Goal: Transaction & Acquisition: Book appointment/travel/reservation

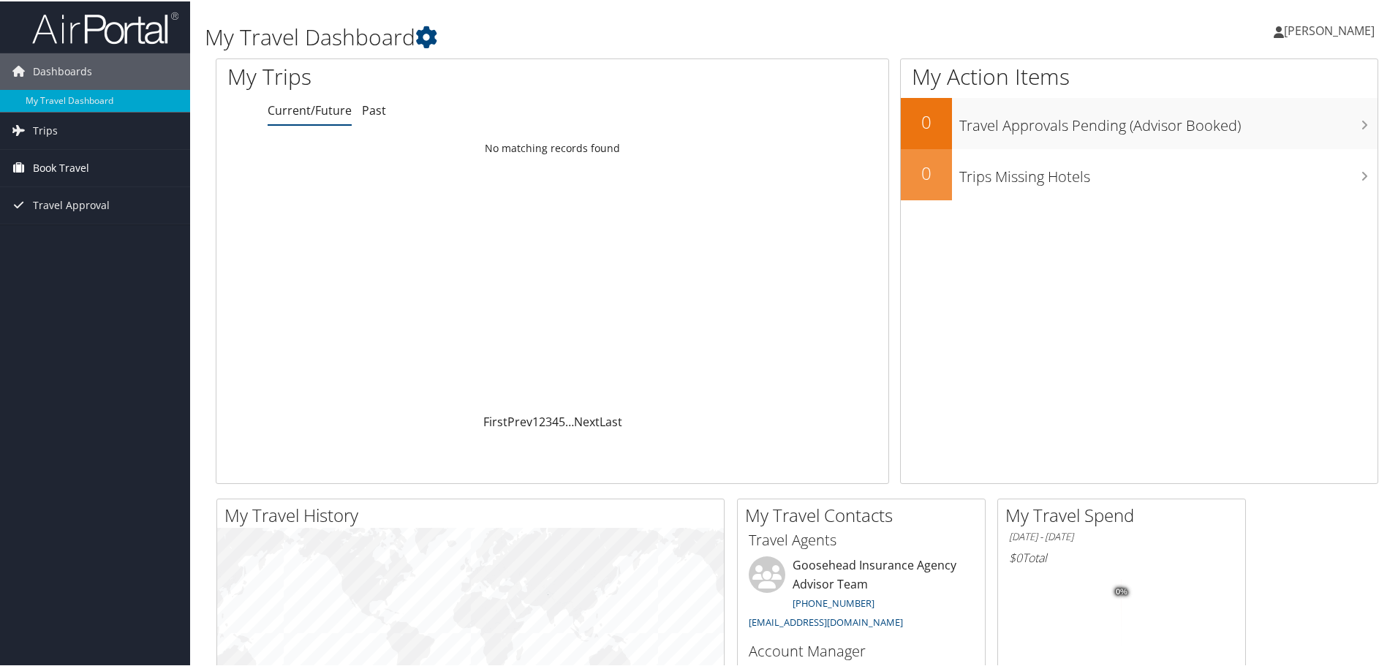
click at [102, 161] on link "Book Travel" at bounding box center [95, 166] width 190 height 37
click at [137, 196] on link "Agent Booking Request" at bounding box center [95, 196] width 190 height 22
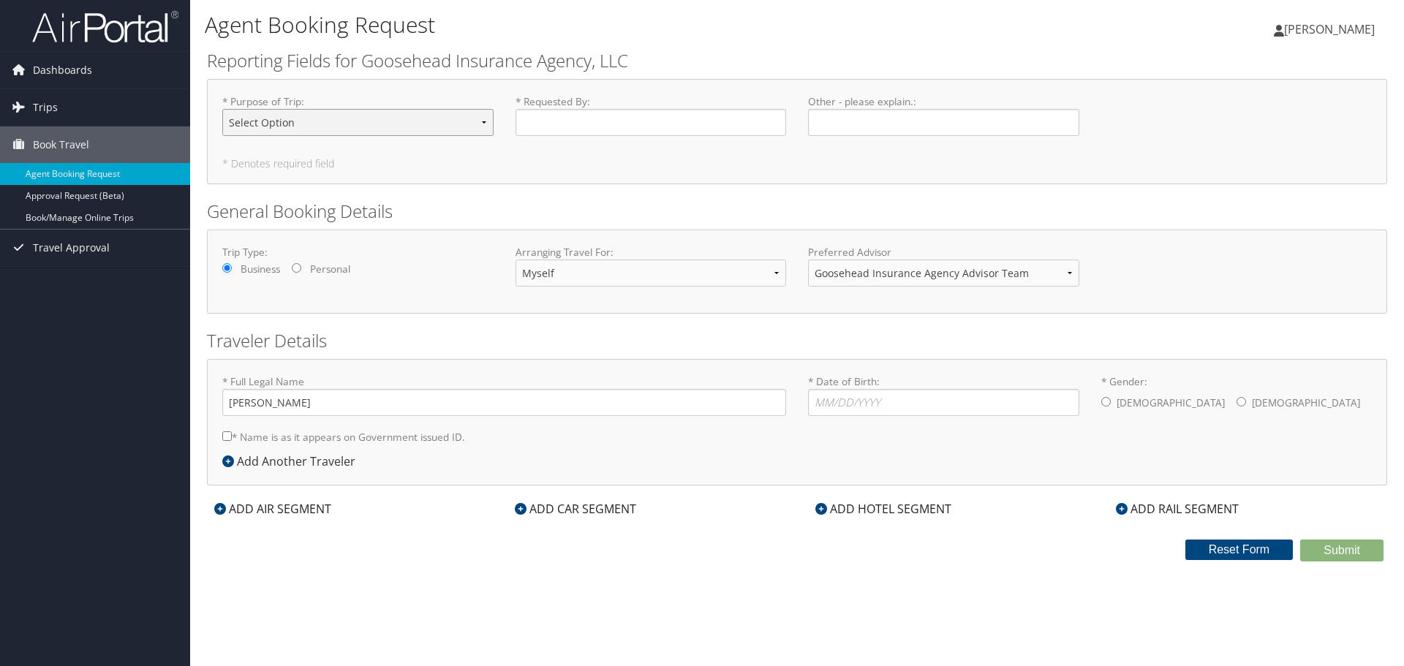
click at [340, 126] on select "Select Option Agency Site Visit - Support Campus Recruiting Visit Carrier Partn…" at bounding box center [357, 122] width 271 height 27
select select "Training - Development"
click at [222, 109] on select "Select Option Agency Site Visit - Support Campus Recruiting Visit Carrier Partn…" at bounding box center [357, 122] width 271 height 27
click at [602, 120] on input "* Requested By : Required" at bounding box center [650, 122] width 271 height 27
click at [765, 131] on input "Ragan" at bounding box center [650, 122] width 271 height 27
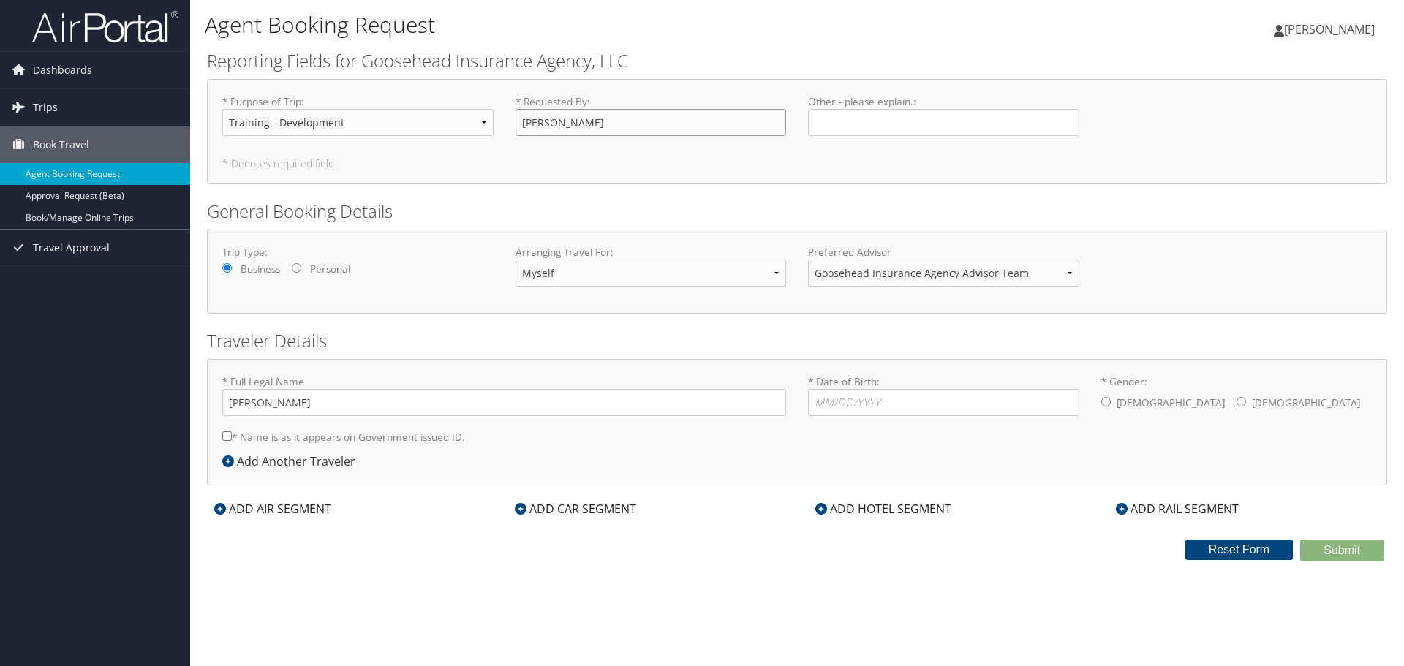
type input "Ragan Boatwright"
drag, startPoint x: 652, startPoint y: 200, endPoint x: 654, endPoint y: 166, distance: 33.7
click at [652, 200] on h2 "General Booking Details" at bounding box center [797, 211] width 1180 height 25
click at [581, 276] on select "Myself Another Traveler Guest Traveler" at bounding box center [650, 273] width 271 height 27
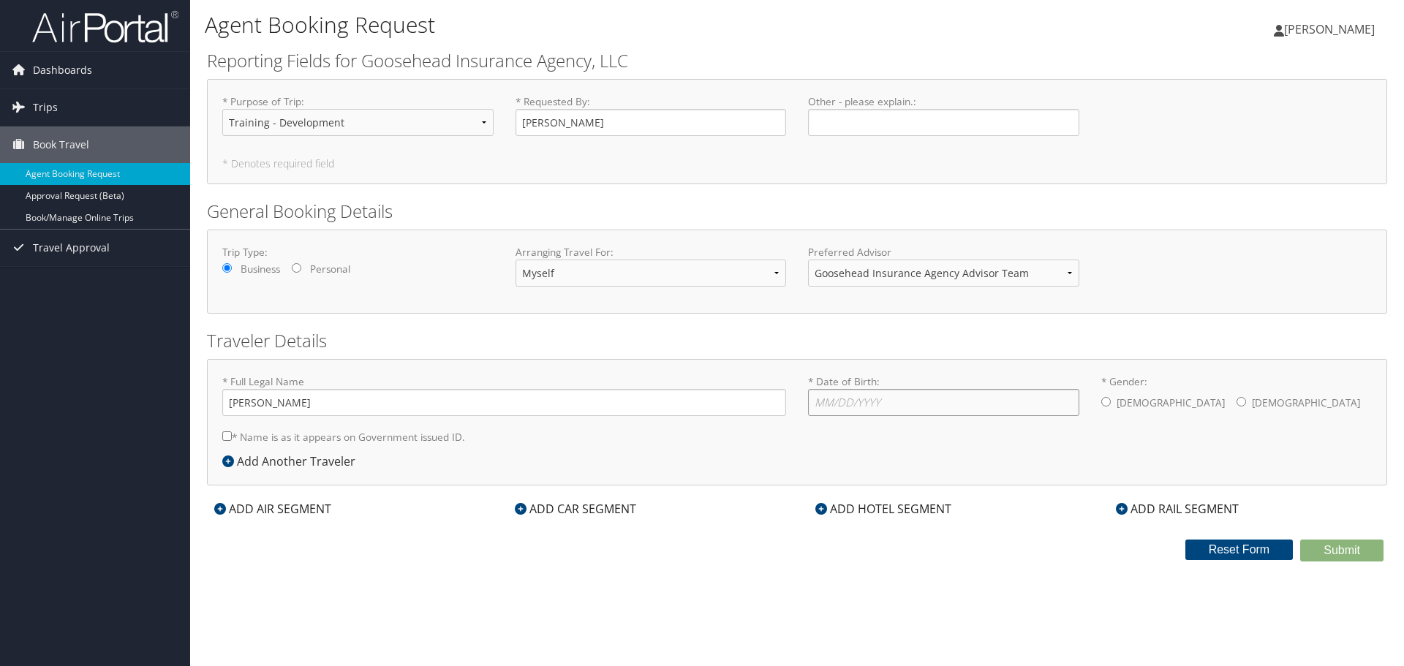
click at [931, 391] on input "* Date of Birth: Invalid Date" at bounding box center [943, 402] width 271 height 27
type input "08/17/2001"
click at [1214, 405] on div "Male Female" at bounding box center [1236, 403] width 271 height 29
click at [1209, 405] on div "Male Female" at bounding box center [1236, 403] width 271 height 29
click at [1252, 406] on label "Female" at bounding box center [1306, 403] width 108 height 28
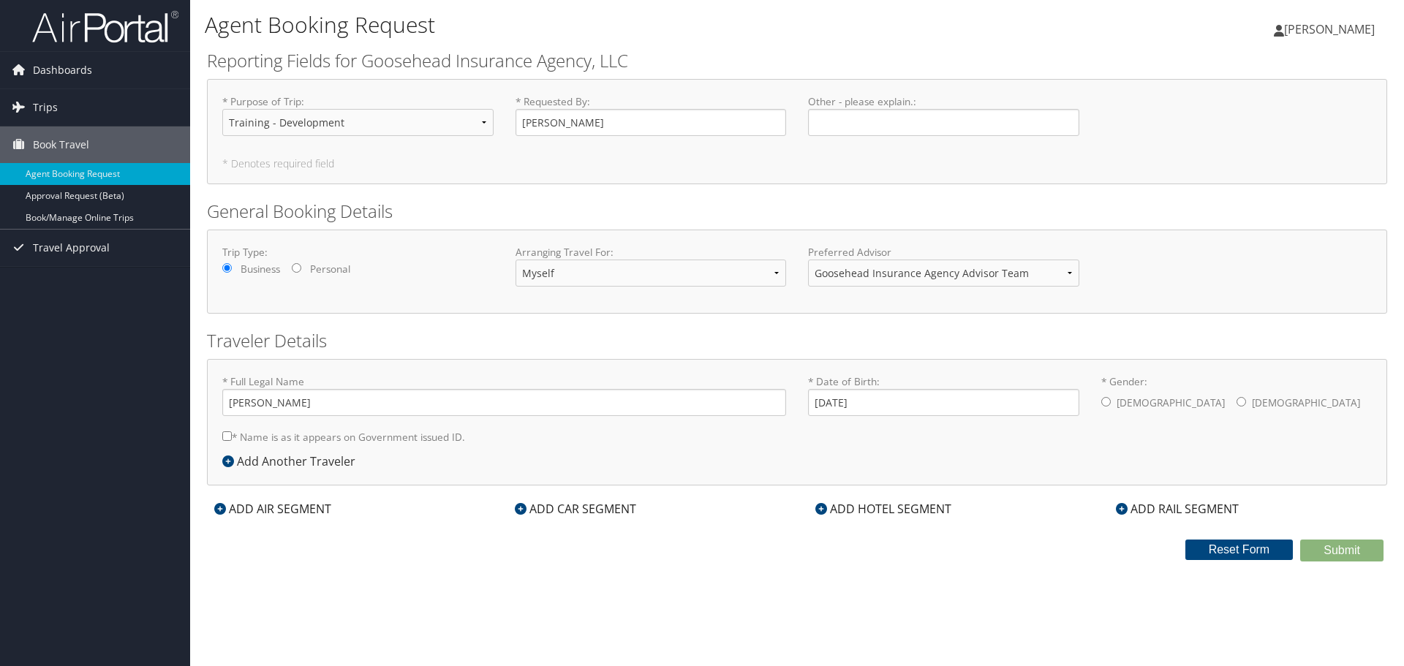
click at [1236, 406] on input "* Gender: Male Female" at bounding box center [1241, 402] width 10 height 10
radio input "true"
click at [438, 526] on form "Reporting Fields for Goosehead Insurance Agency, LLC * Purpose of Trip : Select…" at bounding box center [797, 304] width 1180 height 513
click at [414, 438] on label "* Name is as it appears on Government issued ID." at bounding box center [343, 436] width 243 height 27
click at [232, 438] on input "* Name is as it appears on Government issued ID." at bounding box center [227, 436] width 10 height 10
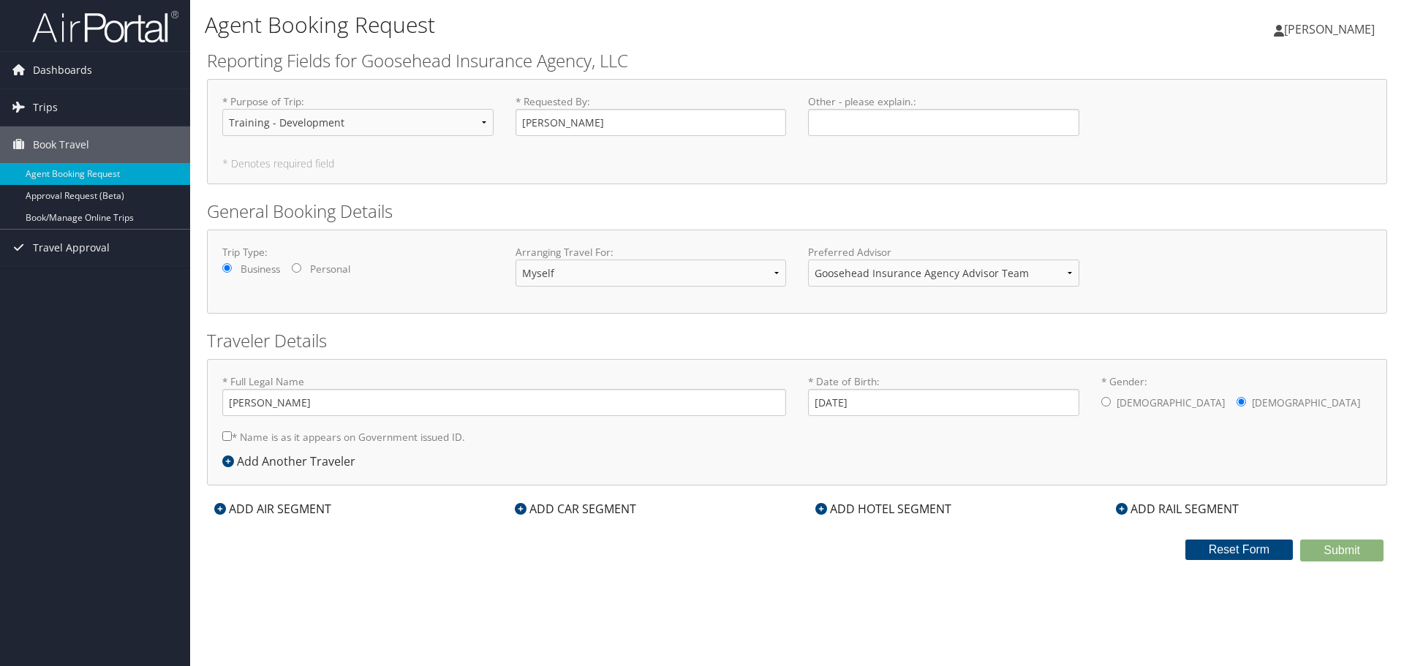
checkbox input "true"
click at [302, 517] on div "ADD AIR SEGMENT" at bounding box center [273, 509] width 132 height 18
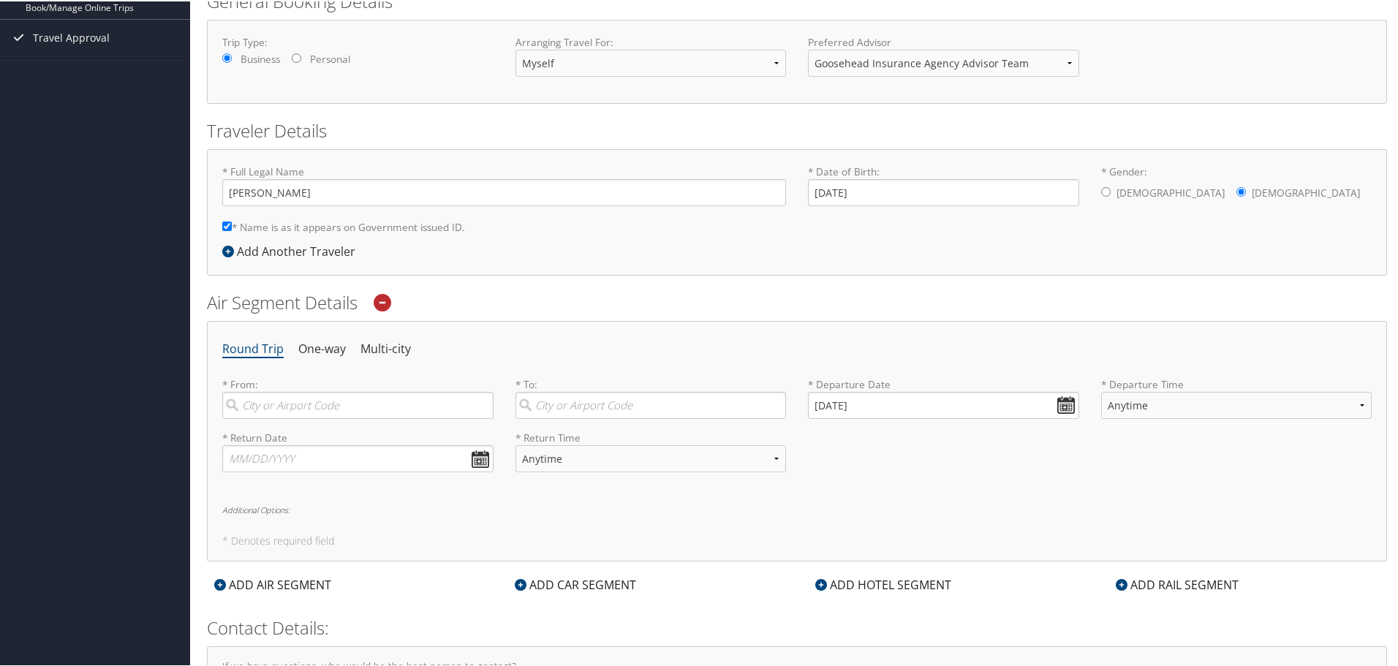
scroll to position [219, 0]
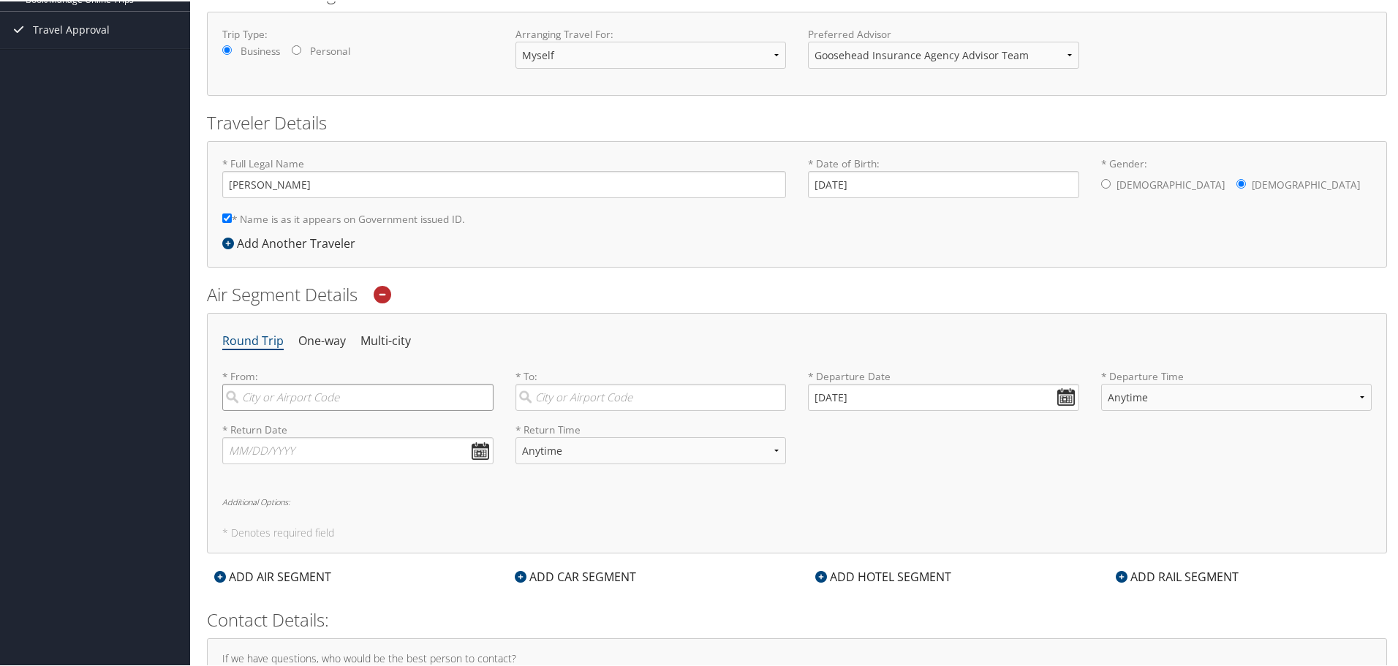
click at [325, 403] on input "search" at bounding box center [357, 395] width 271 height 27
click at [366, 506] on div "Denver (DEN CO)" at bounding box center [359, 500] width 251 height 19
click at [366, 409] on input "denv" at bounding box center [357, 395] width 271 height 27
type input "Denver (DEN CO)"
click at [576, 399] on input "search" at bounding box center [650, 395] width 271 height 27
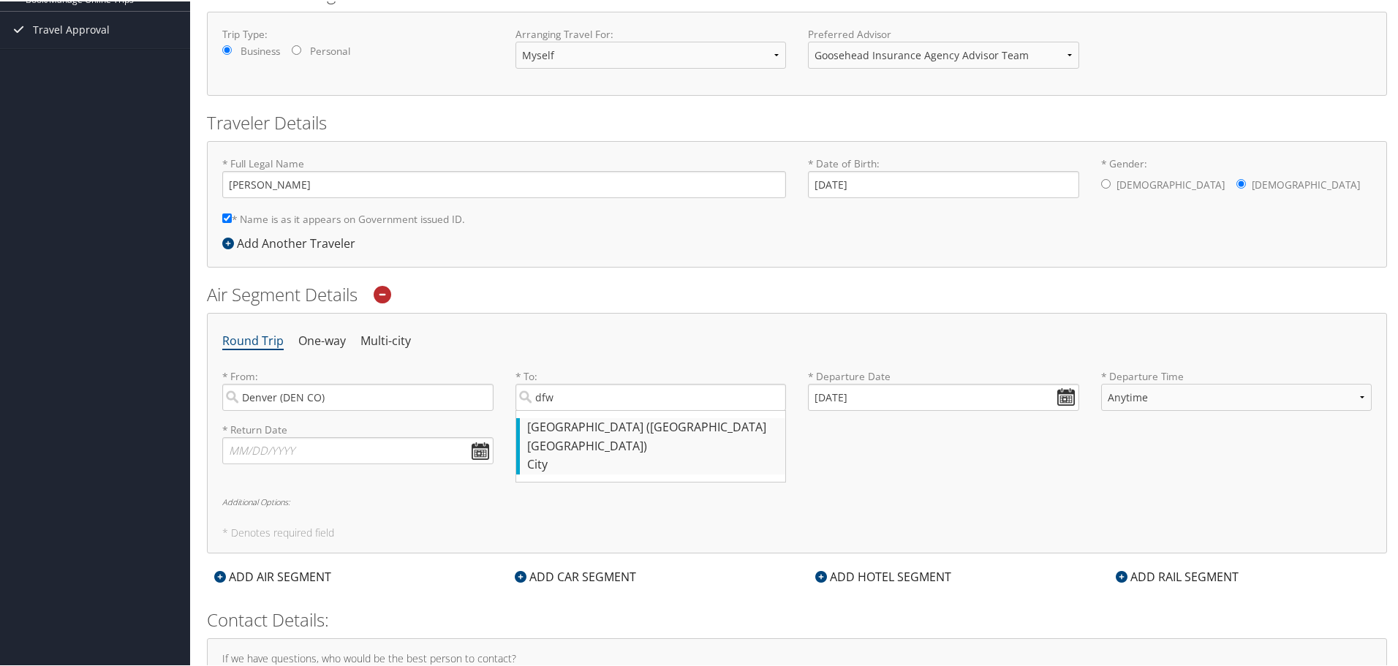
click at [664, 427] on div "Dallas (DFW TX)" at bounding box center [652, 435] width 251 height 37
click at [664, 409] on input "dfw" at bounding box center [650, 395] width 271 height 27
type input "Dallas (DFW TX)"
click at [937, 402] on input "10/13/2025" at bounding box center [943, 395] width 271 height 27
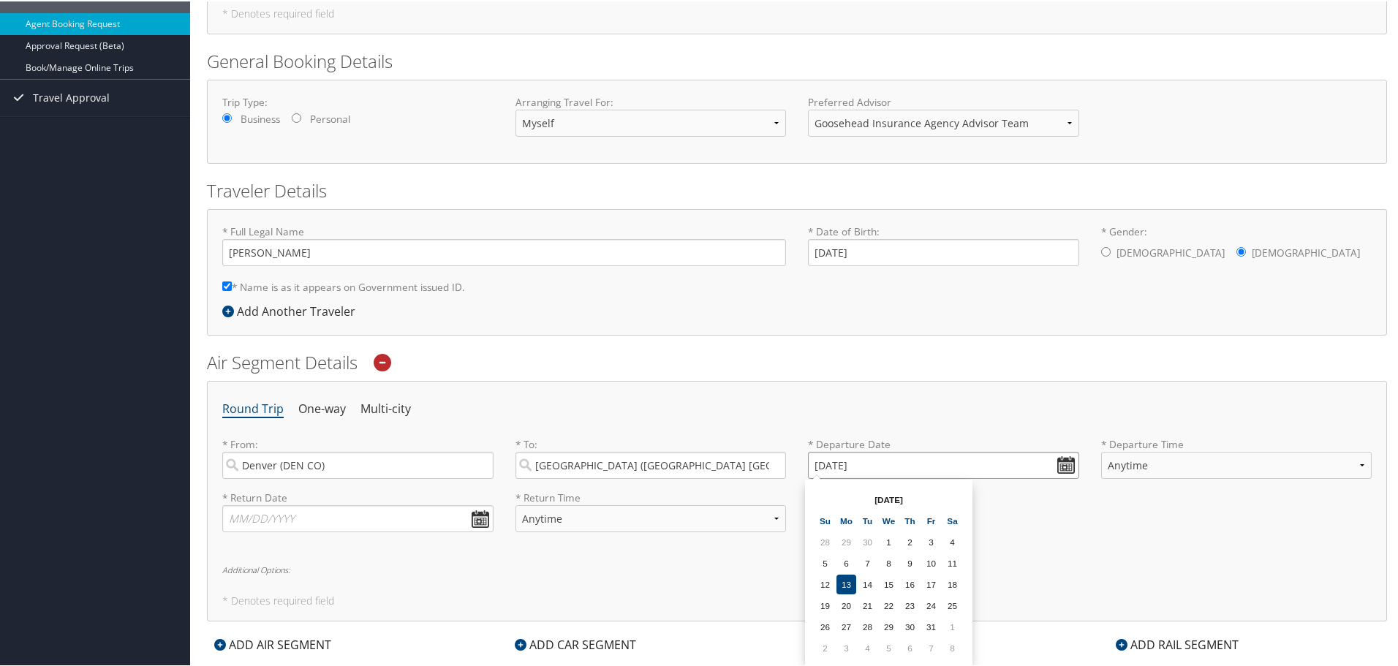
scroll to position [146, 0]
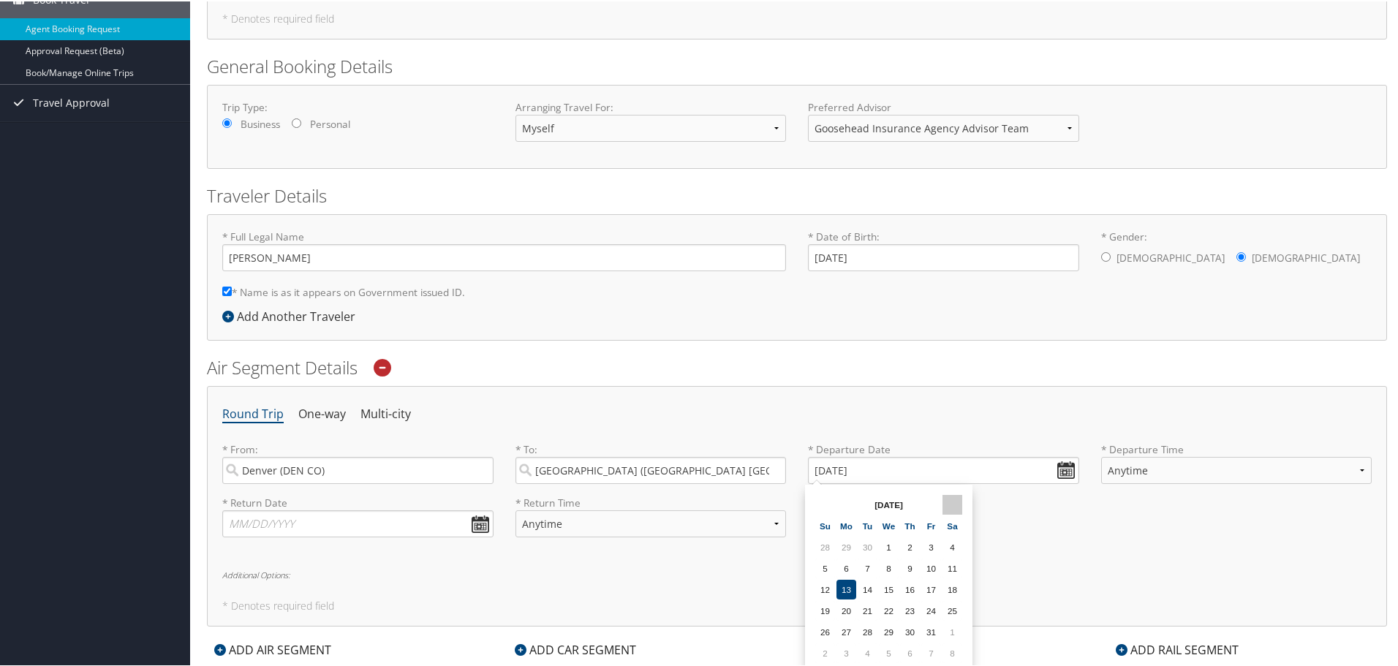
click at [951, 500] on th at bounding box center [952, 503] width 20 height 20
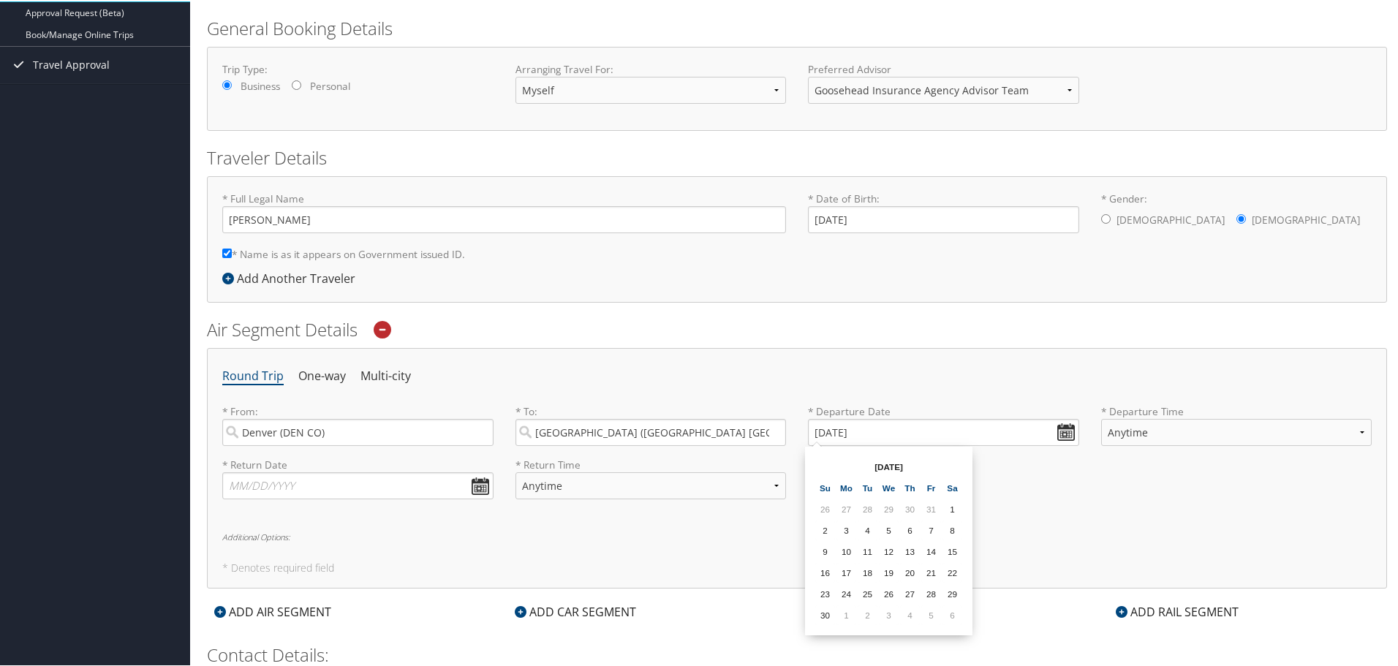
scroll to position [219, 0]
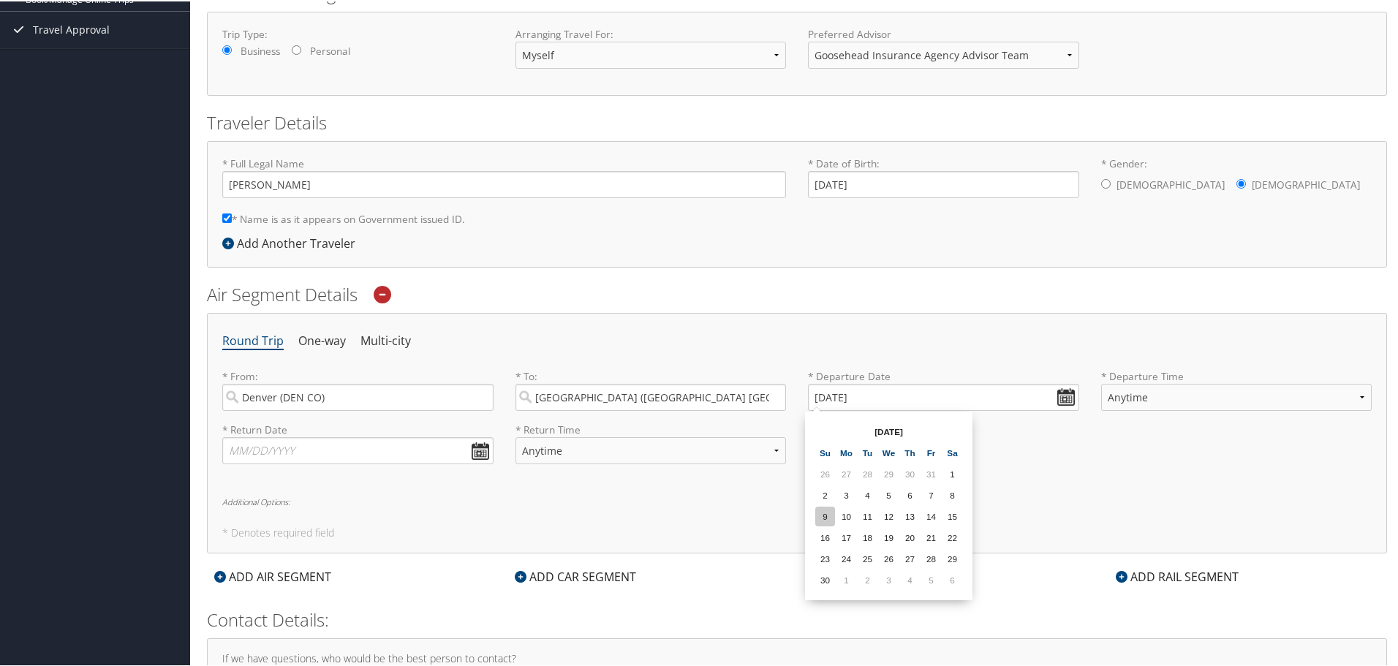
click at [826, 515] on td "9" at bounding box center [825, 515] width 20 height 20
type input "11/09/2025"
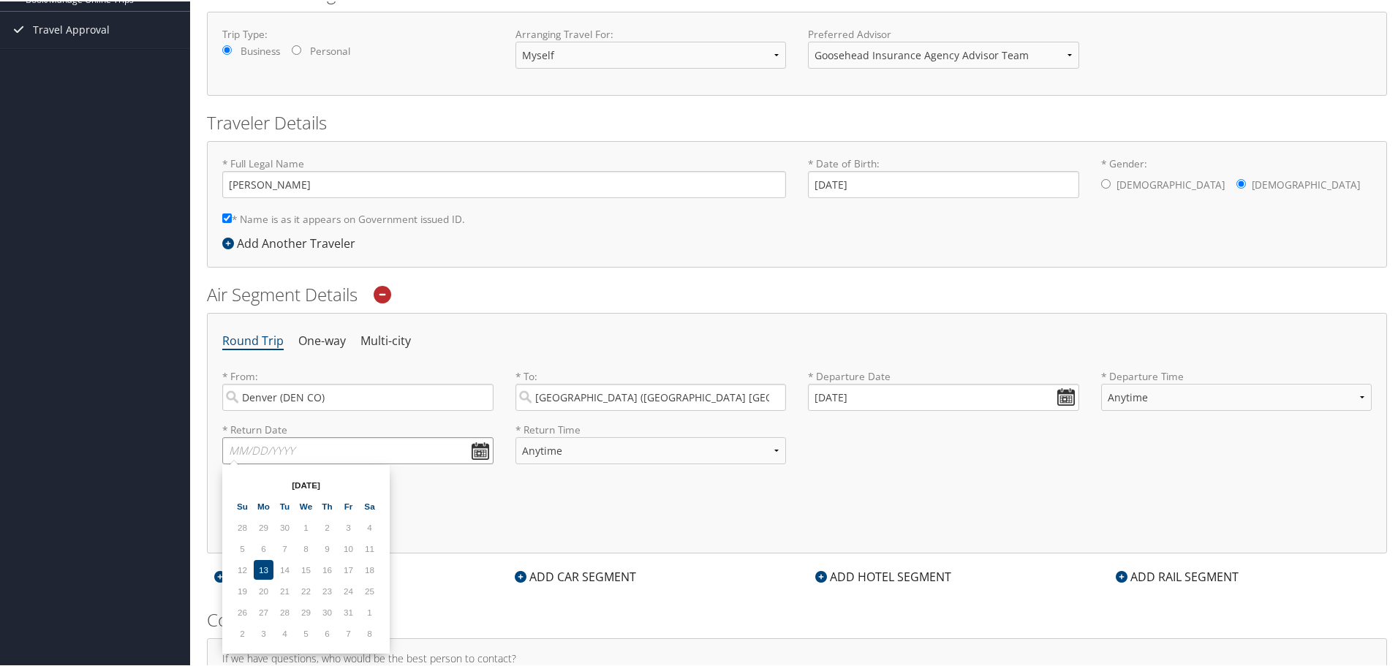
click at [348, 456] on input "text" at bounding box center [357, 449] width 271 height 27
click at [1111, 401] on select "Anytime Early Morning (5AM-7AM) Morning (7AM-12PM) Afternoon (12PM-5PM) Evening…" at bounding box center [1236, 395] width 271 height 27
click at [1032, 455] on div "* Return Date Dates must be valid * Return Time Anytime Early Morning (5AM-7AM)…" at bounding box center [796, 447] width 1171 height 53
click at [371, 442] on input "text" at bounding box center [357, 449] width 271 height 27
click at [381, 486] on div "Oct 2025 Su Mo Tu We Th Fr Sa 28 29 30 1 2 3 4 5 6 7 8 9 10 11 12 13 14 15 16 1…" at bounding box center [306, 557] width 156 height 177
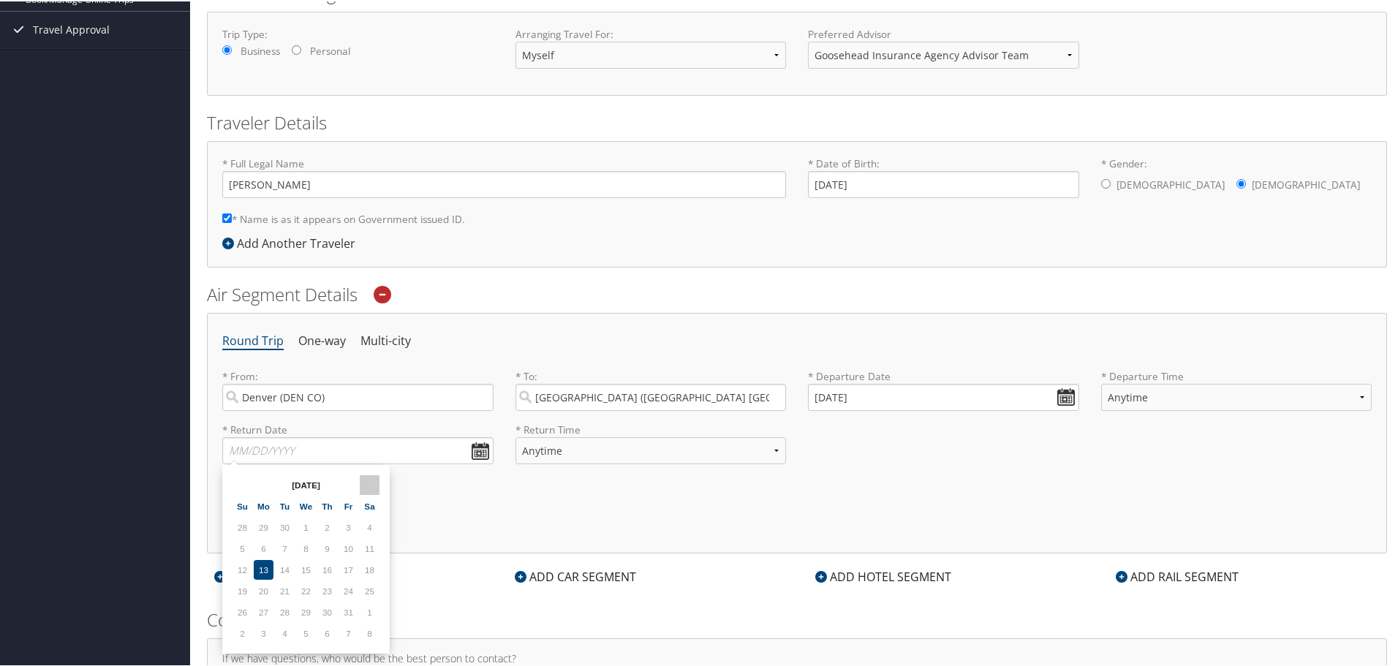
click at [377, 485] on th at bounding box center [370, 484] width 20 height 20
click at [353, 572] on td "14" at bounding box center [349, 569] width 20 height 20
type input "11/14/2025"
click at [624, 456] on select "Anytime Early Morning (5AM-7AM) Morning (7AM-12PM) Afternoon (12PM-5PM) Evening…" at bounding box center [650, 449] width 271 height 27
click at [515, 436] on select "Anytime Early Morning (5AM-7AM) Morning (7AM-12PM) Afternoon (12PM-5PM) Evening…" at bounding box center [650, 449] width 271 height 27
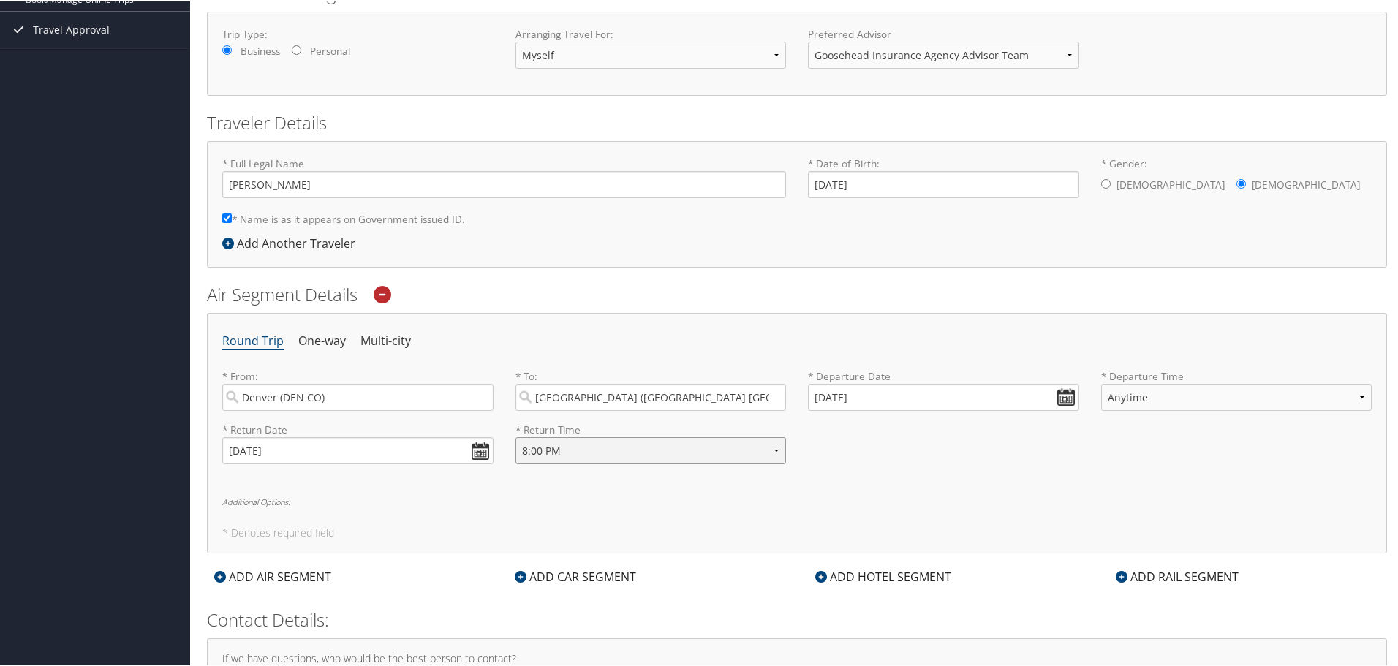
click at [595, 453] on select "Anytime Early Morning (5AM-7AM) Morning (7AM-12PM) Afternoon (12PM-5PM) Evening…" at bounding box center [650, 449] width 271 height 27
select select "3:00 PM"
click at [515, 436] on select "Anytime Early Morning (5AM-7AM) Morning (7AM-12PM) Afternoon (12PM-5PM) Evening…" at bounding box center [650, 449] width 271 height 27
click at [861, 479] on div "Round Trip One-way Multi-city * From: Denver (DEN CO) Required * To: Dallas (DF…" at bounding box center [797, 431] width 1180 height 241
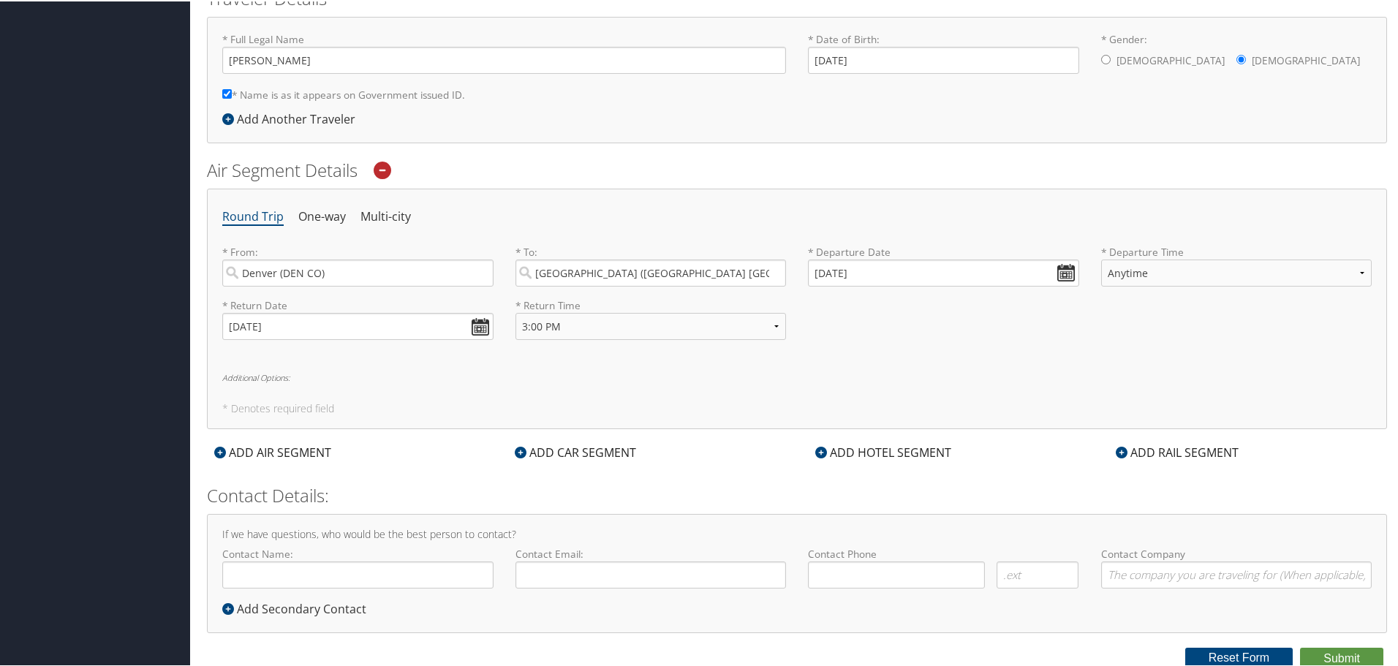
scroll to position [346, 0]
click at [572, 448] on div "ADD CAR SEGMENT" at bounding box center [575, 449] width 136 height 18
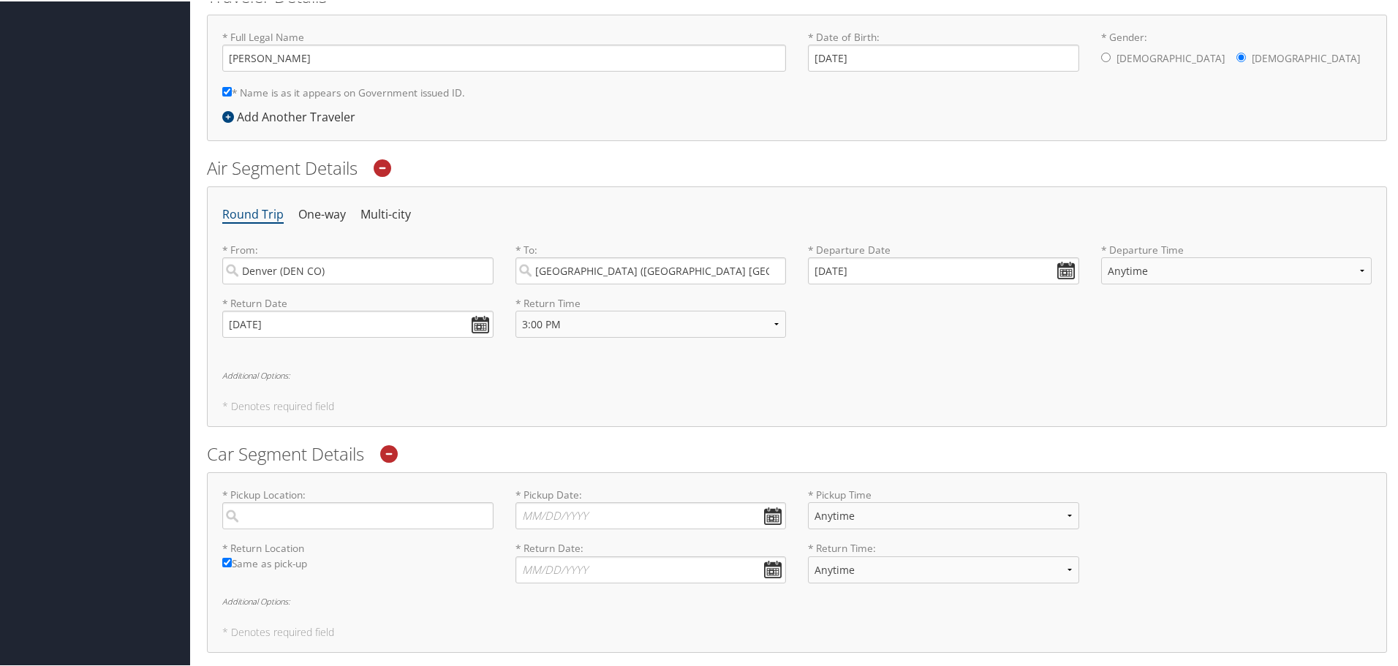
click at [383, 449] on icon at bounding box center [389, 453] width 18 height 18
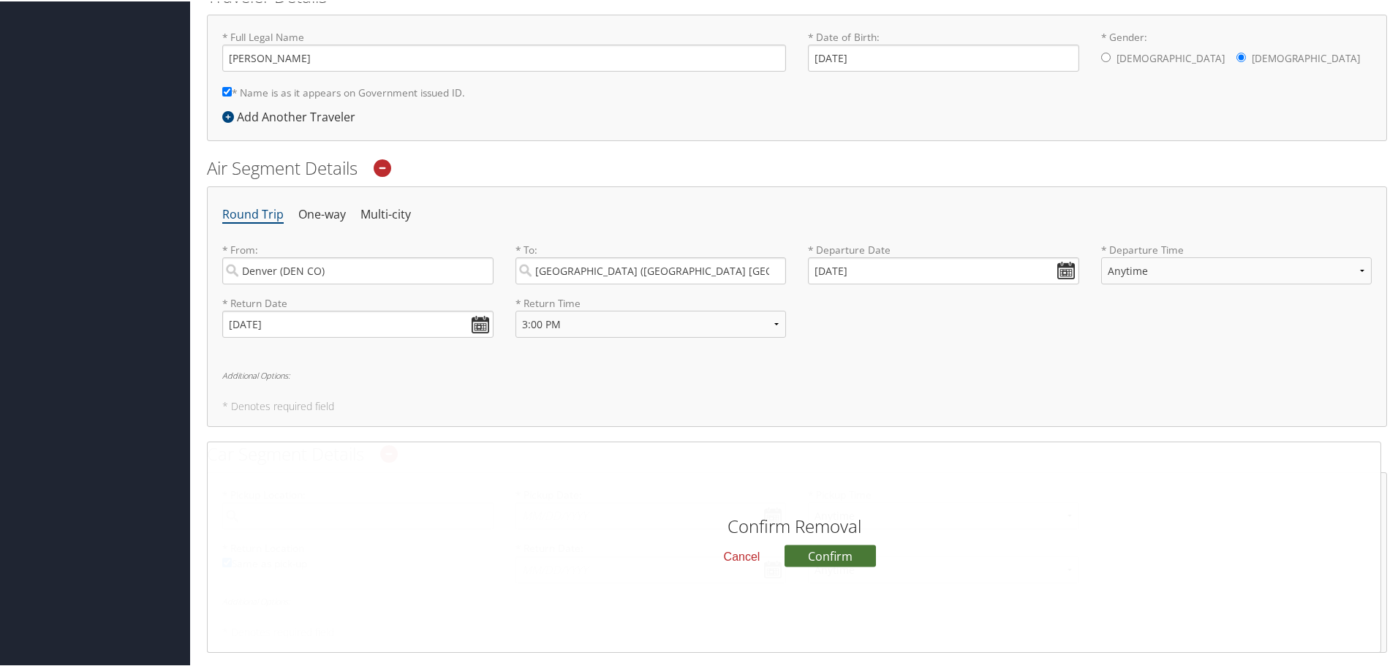
click at [831, 555] on button "Confirm" at bounding box center [829, 554] width 91 height 22
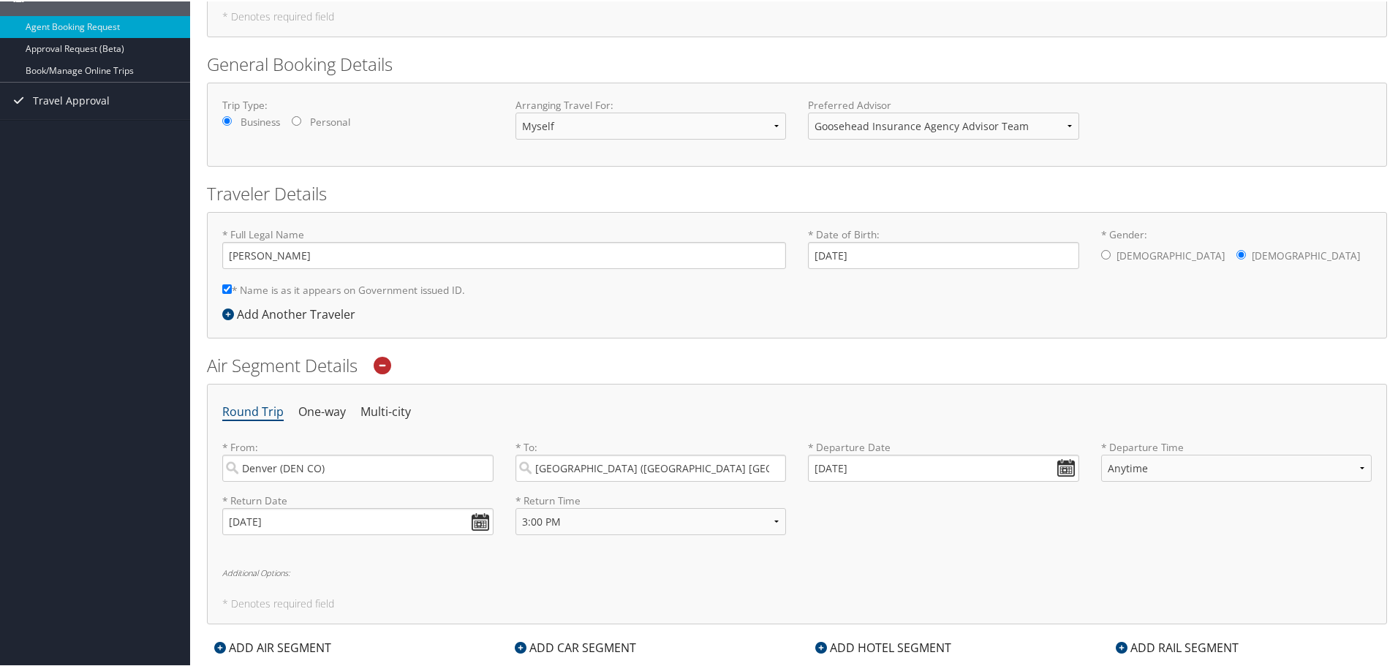
scroll to position [0, 0]
